Goal: Information Seeking & Learning: Learn about a topic

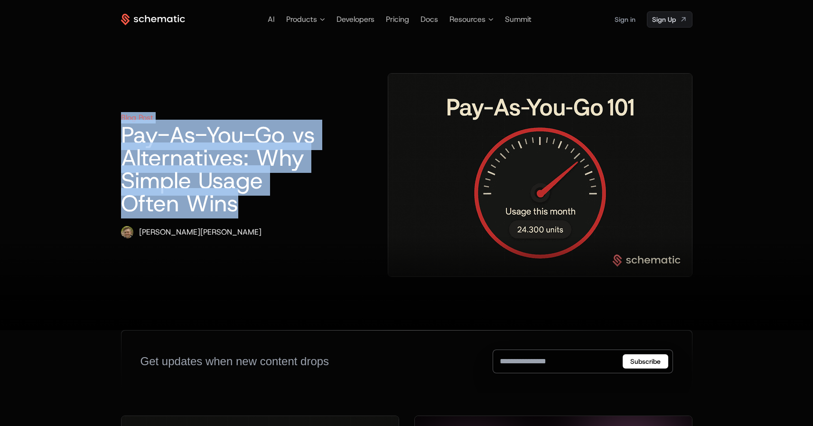
drag, startPoint x: 118, startPoint y: 106, endPoint x: 384, endPoint y: 179, distance: 276.2
click at [384, 179] on div "AI Products Developers Pricing Docs Resources Summit Sign in Sign Up Blog Post …" at bounding box center [406, 165] width 617 height 330
click at [327, 179] on h1 "Pay-As-You-Go vs Alternatives: Why Simple Usage Often Wins" at bounding box center [224, 168] width 206 height 91
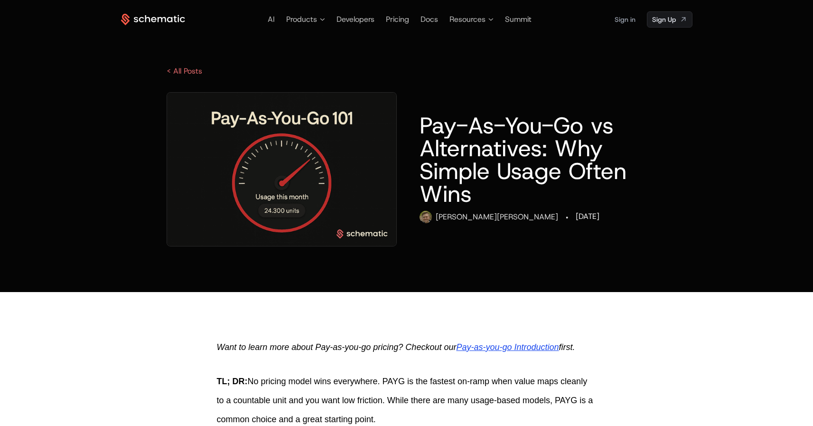
click at [175, 21] on icon at bounding box center [174, 19] width 3 height 6
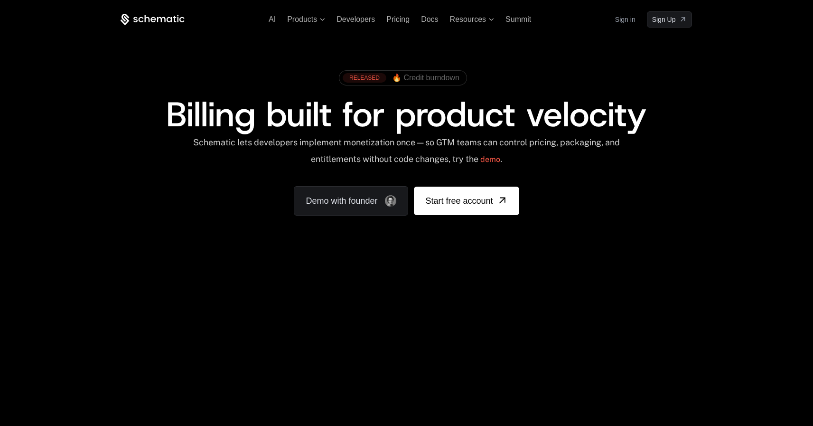
click at [419, 81] on span "🔥 Credit burndown" at bounding box center [425, 78] width 67 height 9
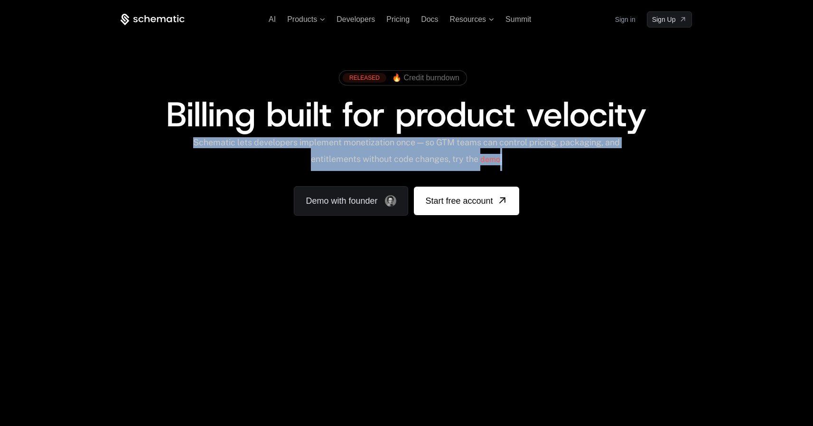
drag, startPoint x: 202, startPoint y: 144, endPoint x: 562, endPoint y: 178, distance: 361.5
click at [562, 178] on div "RELEASED 🔥 Credit burndown Billing built for product velocity Schematic lets de…" at bounding box center [407, 141] width 572 height 150
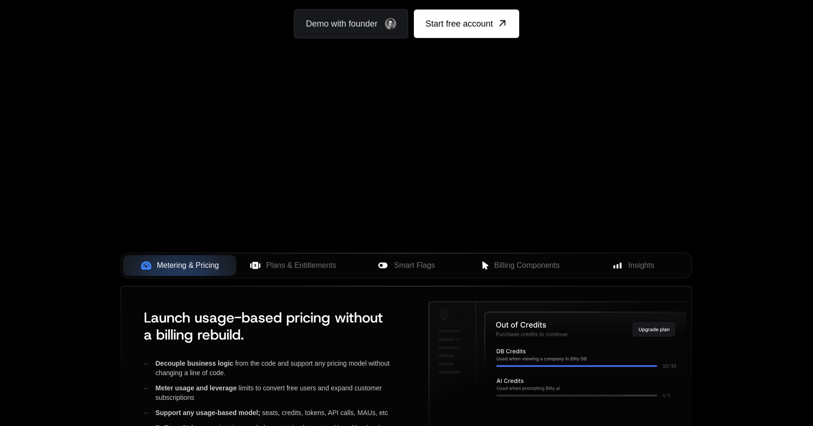
scroll to position [303, 0]
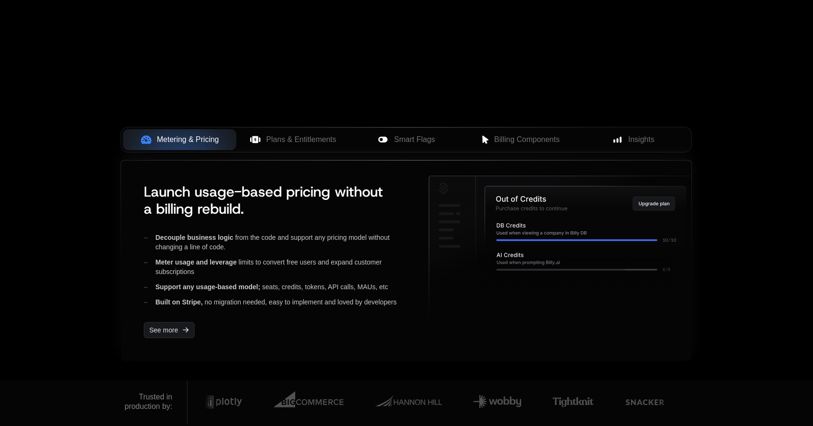
click at [282, 302] on div "Built on Stripe, no migration needed, easy to implement and loved by developers" at bounding box center [279, 301] width 270 height 9
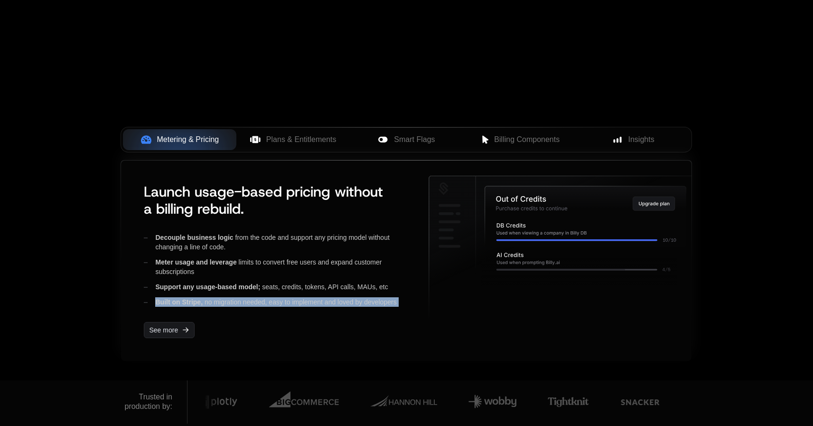
click at [282, 302] on div "Built on Stripe, no migration needed, easy to implement and loved by developers" at bounding box center [279, 301] width 270 height 9
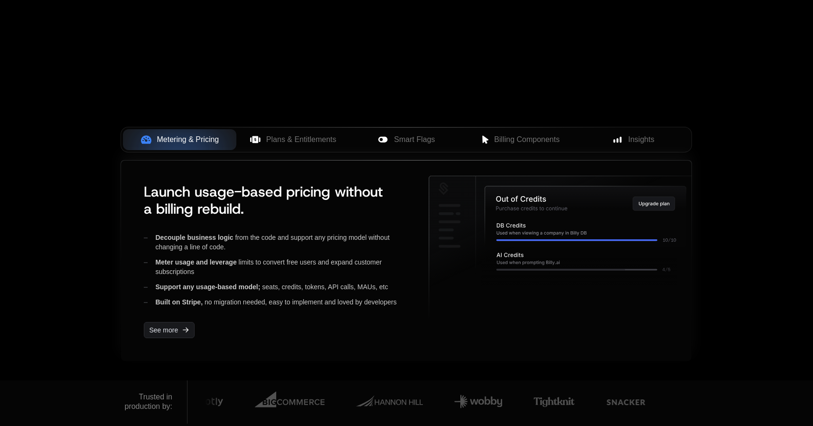
click at [287, 288] on div "Support any usage-based model; seats, credits, tokens, API calls, MAUs, etc" at bounding box center [279, 286] width 270 height 9
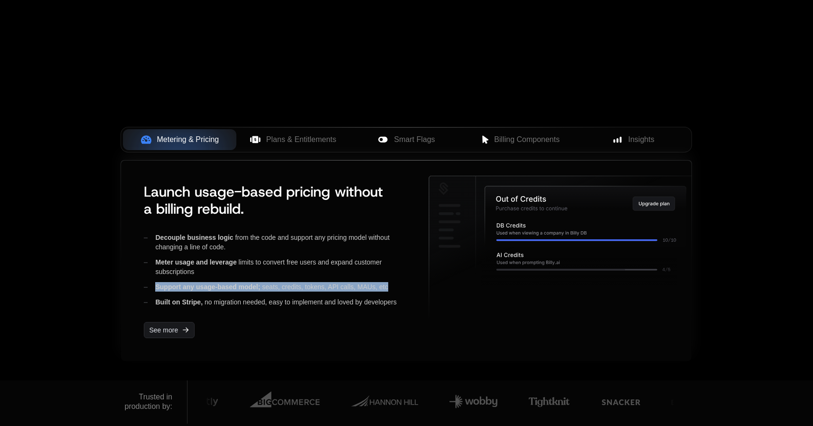
click at [287, 288] on div "Support any usage-based model; seats, credits, tokens, API calls, MAUs, etc" at bounding box center [279, 286] width 270 height 9
click at [179, 331] on link "See more" at bounding box center [169, 330] width 51 height 16
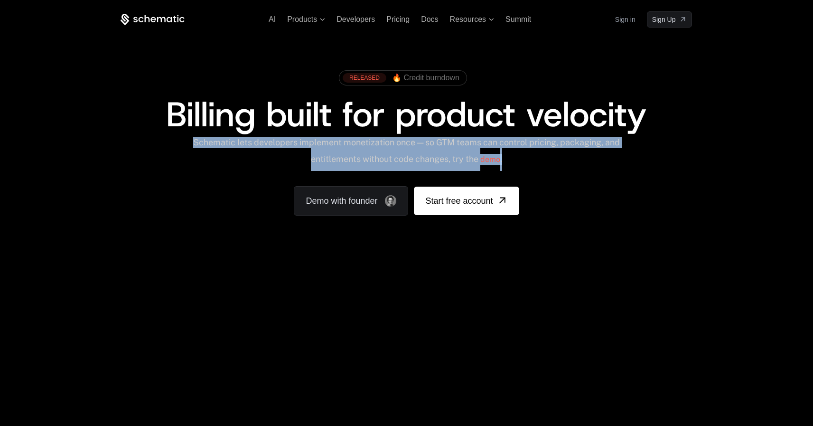
drag, startPoint x: 198, startPoint y: 143, endPoint x: 545, endPoint y: 162, distance: 347.2
click at [545, 162] on div "Schematic lets developers implement monetization once — so GTM teams can contro…" at bounding box center [406, 154] width 429 height 34
click at [615, 170] on div "Schematic lets developers implement monetization once — so GTM teams can contro…" at bounding box center [406, 154] width 429 height 34
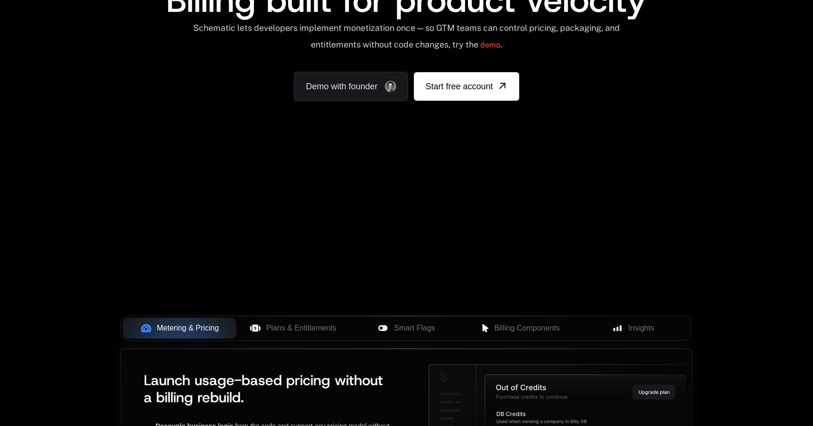
scroll to position [379, 0]
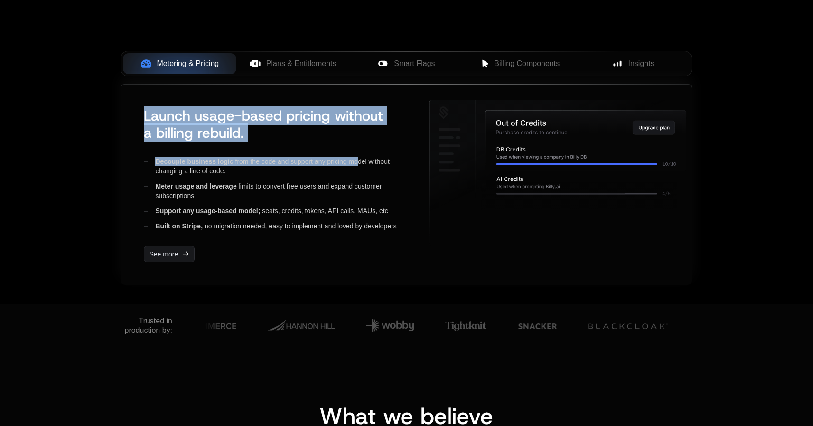
drag, startPoint x: 143, startPoint y: 114, endPoint x: 358, endPoint y: 158, distance: 219.5
click at [358, 158] on div "Launch usage-based pricing without a billing rebuild. Decouple business logic f…" at bounding box center [274, 185] width 277 height 170
click at [302, 64] on span "Plans & Entitlements" at bounding box center [301, 63] width 70 height 11
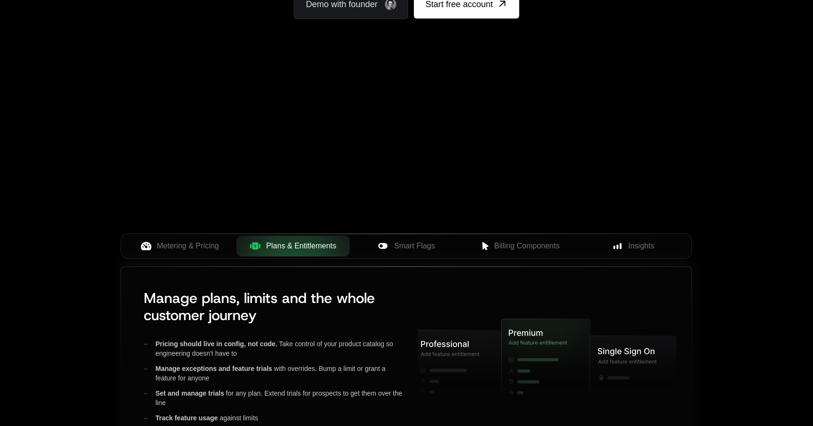
scroll to position [0, 0]
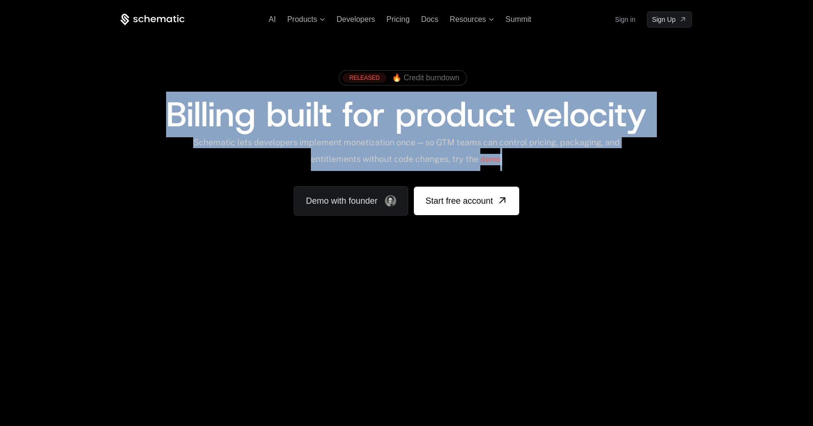
drag, startPoint x: 162, startPoint y: 108, endPoint x: 673, endPoint y: 156, distance: 513.2
click at [673, 156] on div "RELEASED 🔥 Credit burndown Billing built for product velocity Schematic lets de…" at bounding box center [407, 141] width 572 height 150
click at [581, 184] on div "RELEASED 🔥 Credit burndown Billing built for product velocity Schematic lets de…" at bounding box center [407, 141] width 572 height 150
